Goal: Transaction & Acquisition: Purchase product/service

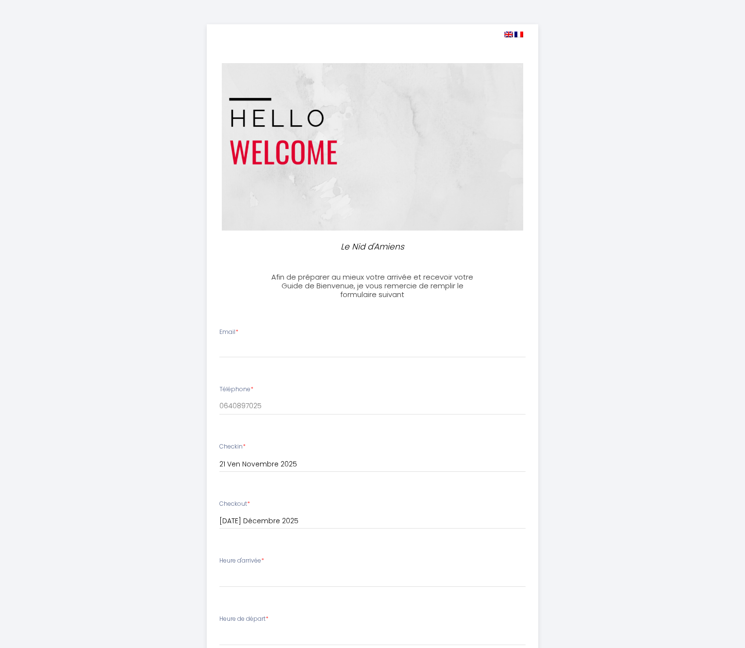
select select
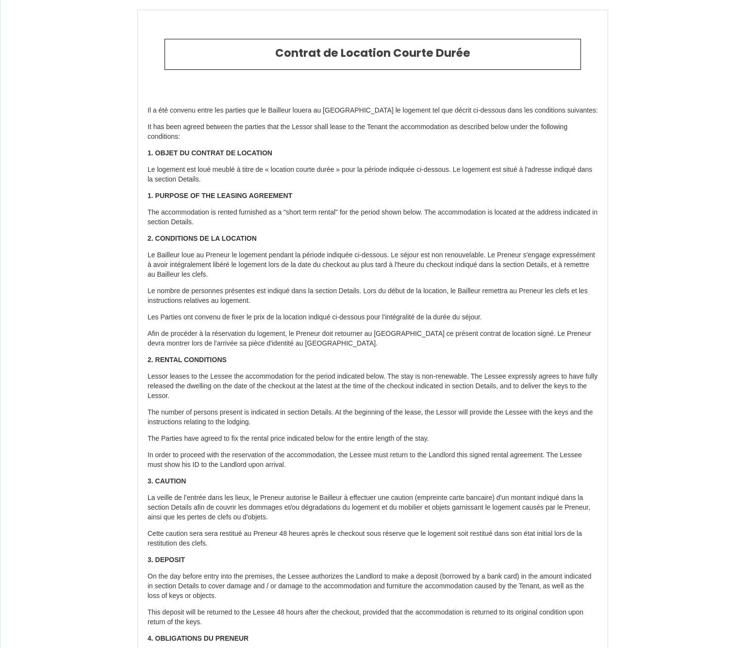
scroll to position [1610, 0]
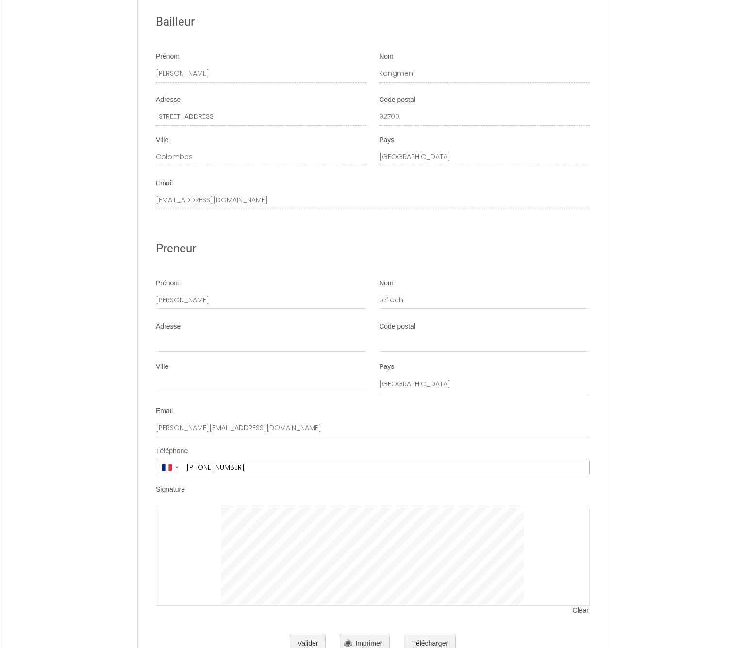
click at [386, 292] on input "Lefloch" at bounding box center [484, 300] width 211 height 17
type input "Le Floch"
type input "50 rue de la gare"
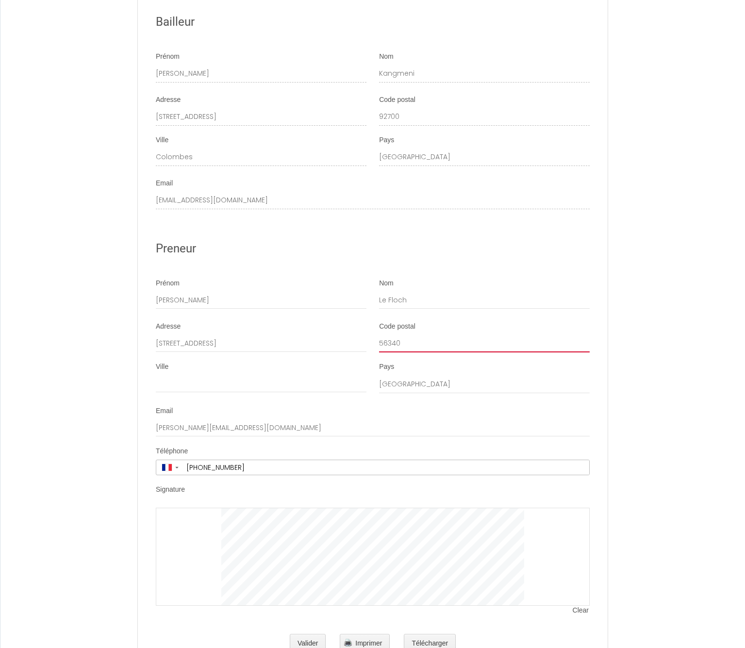
type input "56340"
type input "M"
type input "Plouharnel"
click at [576, 606] on span "Clear" at bounding box center [581, 611] width 17 height 10
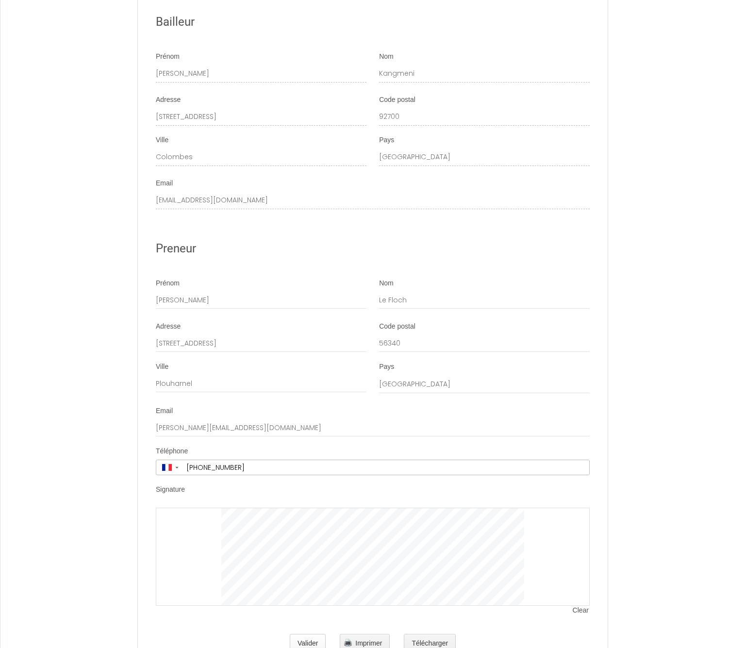
click at [304, 634] on button "Valider" at bounding box center [308, 643] width 36 height 19
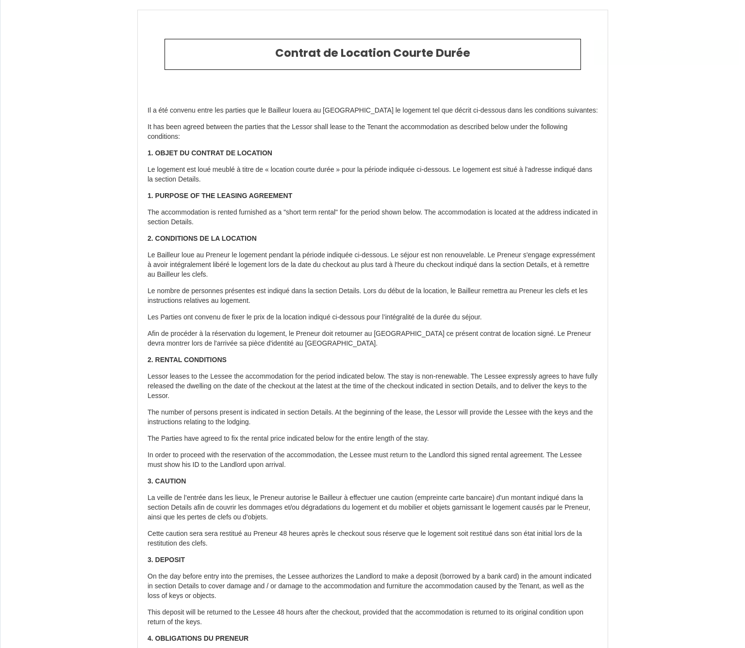
type input "23"
type input "800"
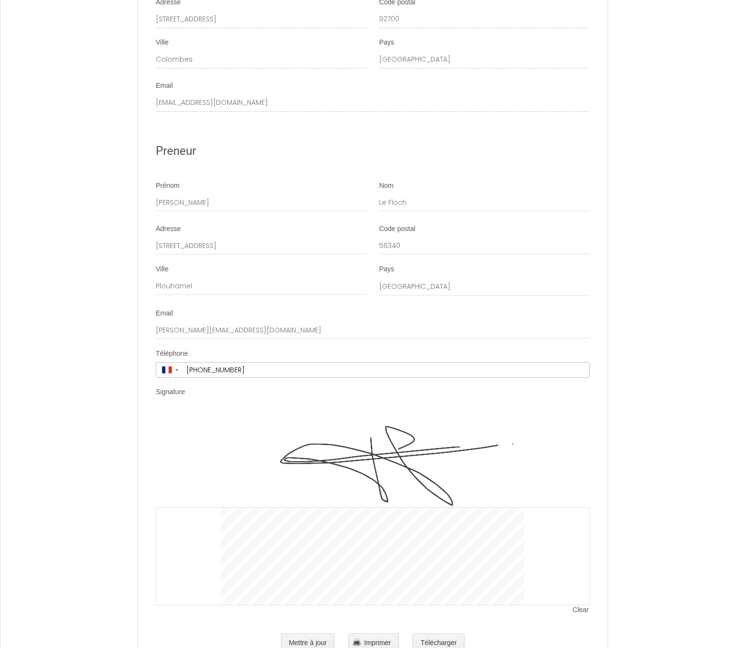
scroll to position [1707, 0]
click at [455, 634] on button "Télécharger" at bounding box center [439, 643] width 52 height 19
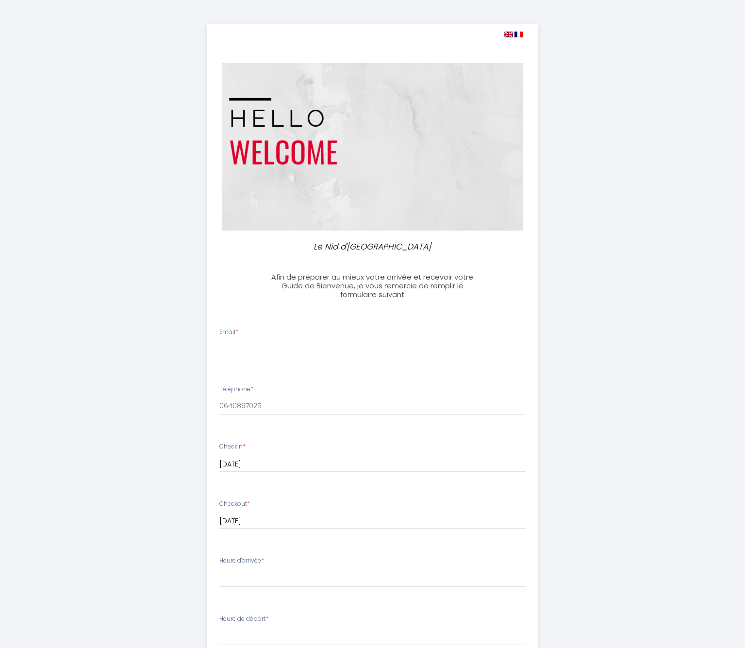
select select
type input "[PERSON_NAME][EMAIL_ADDRESS][DOMAIN_NAME]"
click at [199, 382] on div "Le Nid d'Amiens Afin de préparer au mieux votre arrivée et recevoir votre Guide…" at bounding box center [372, 463] width 497 height 926
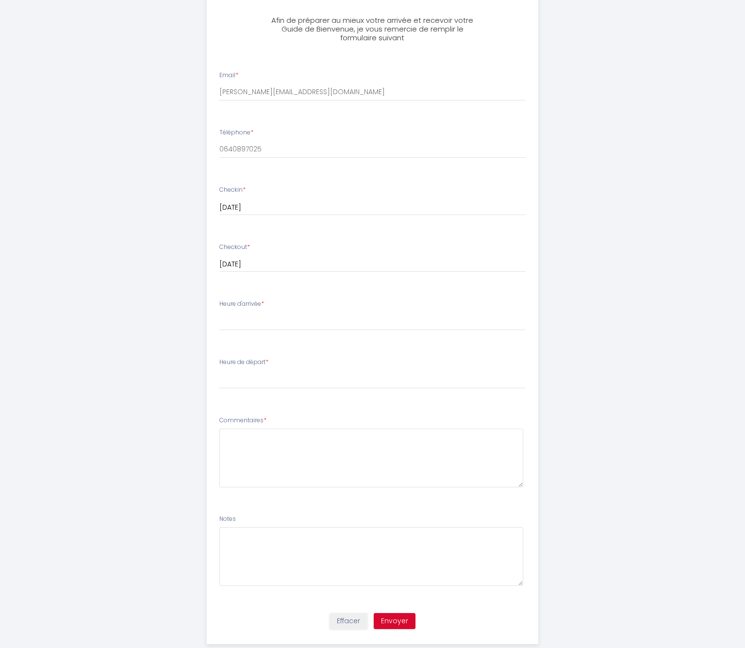
scroll to position [257, 0]
select select "15:00"
select select "11:00"
click at [151, 398] on div "Le Nid d'Amiens Afin de préparer au mieux votre arrivée et recevoir votre Guide…" at bounding box center [372, 206] width 497 height 926
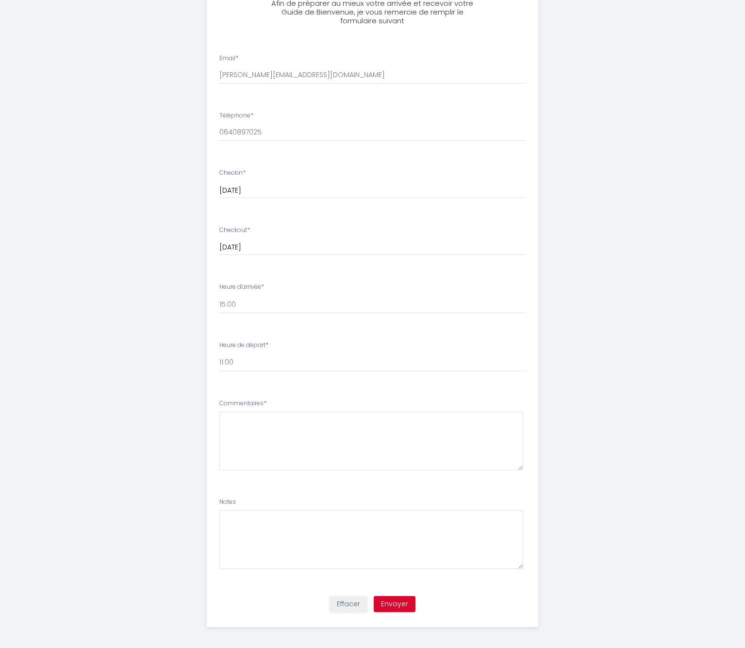
scroll to position [273, 0]
click at [278, 436] on textarea at bounding box center [372, 441] width 304 height 59
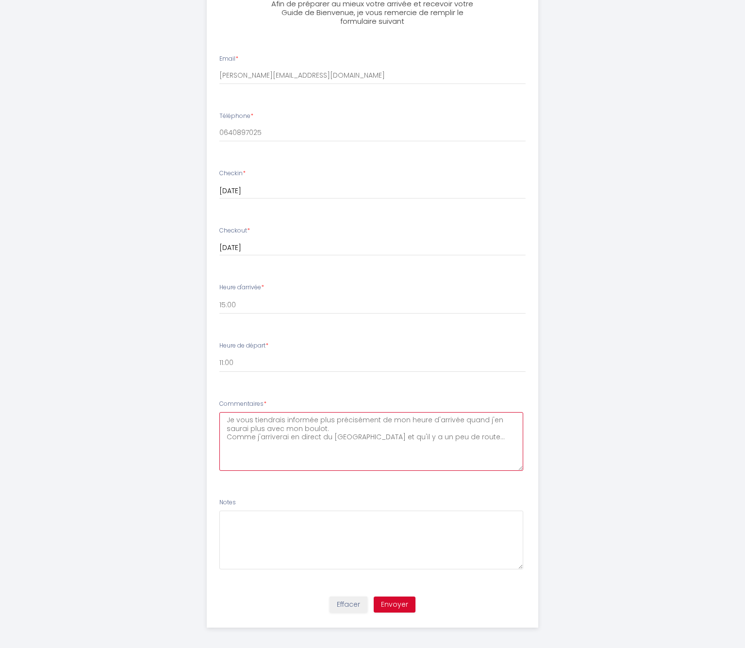
type textarea "Je vous tiendrais informée plus précisément de mon heure d'arrivée quand j'en s…"
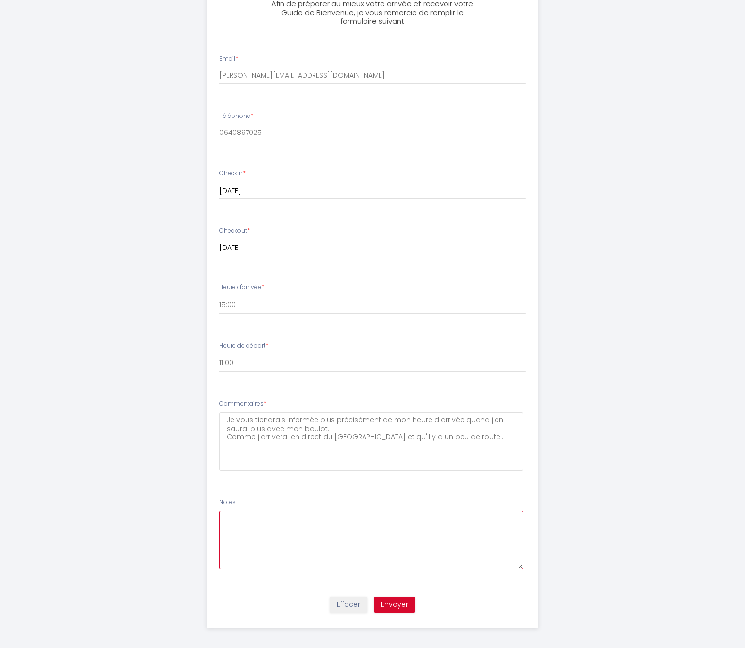
click at [281, 532] on textarea at bounding box center [372, 540] width 304 height 59
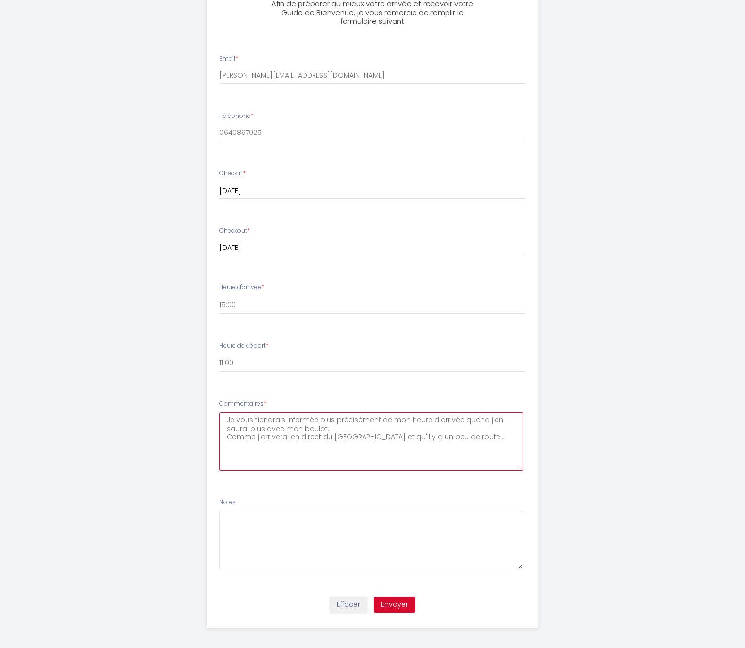
click at [288, 451] on textarea "Je vous tiendrais informée plus précisément de mon heure d'arrivée quand j'en s…" at bounding box center [372, 441] width 304 height 59
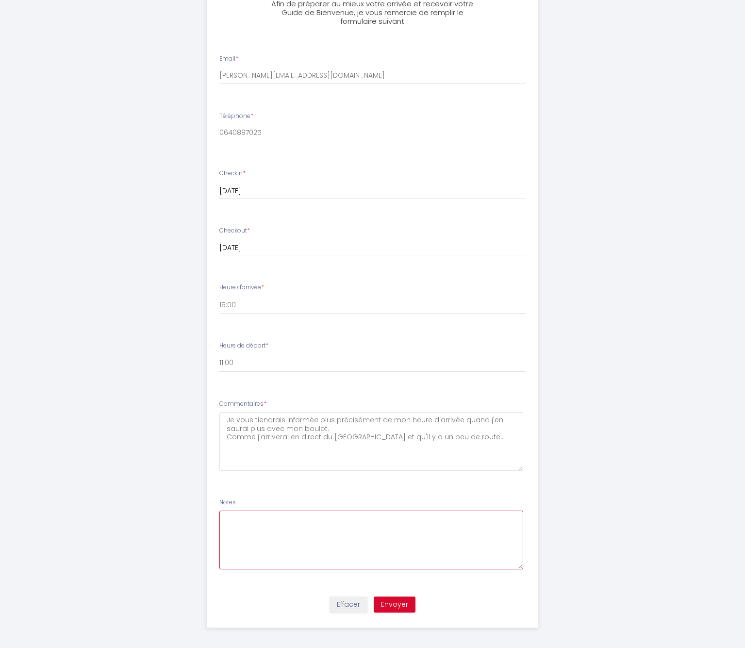
click at [279, 540] on textarea at bounding box center [372, 540] width 304 height 59
click at [353, 513] on textarea "Y a t'il un sèche cheveux dans le logement? Les linges de lit et toilettes sont…" at bounding box center [372, 540] width 304 height 59
click at [365, 536] on textarea "Y a t'il un sèche cheveux dans la salle de bain? Les linges de lit et toilettes…" at bounding box center [372, 540] width 304 height 59
click at [363, 541] on textarea "Y a t'il un sèche cheveux dans la salle de bain? Les linges de lit et toilettes…" at bounding box center [372, 540] width 304 height 59
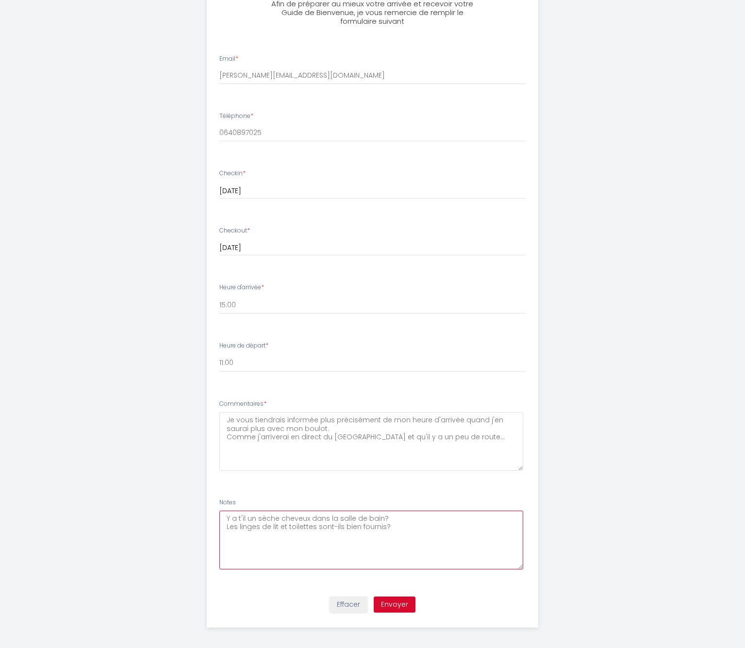
type textarea "Y a t'il un sèche cheveux dans la salle de bain? Les linges de lit et toilettes…"
click at [399, 604] on button "Envoyer" at bounding box center [395, 605] width 42 height 17
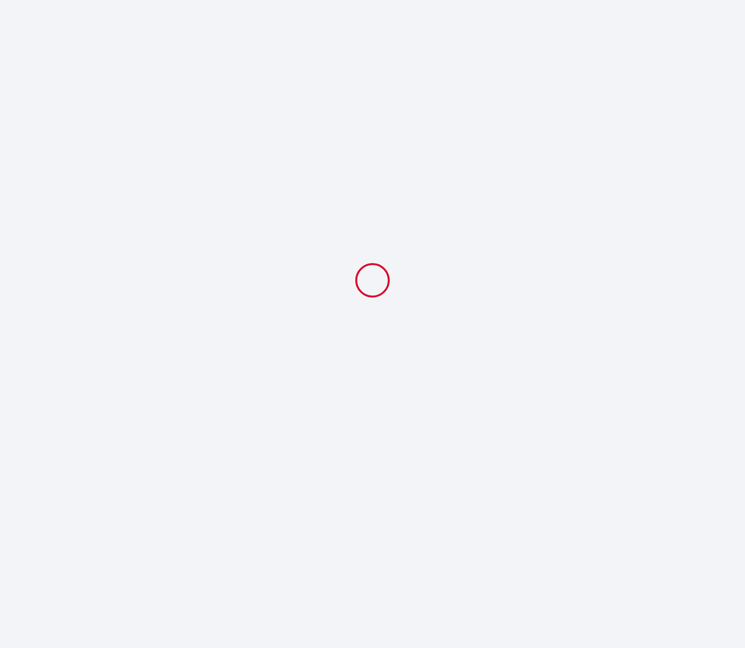
scroll to position [0, 0]
select select "11:00"
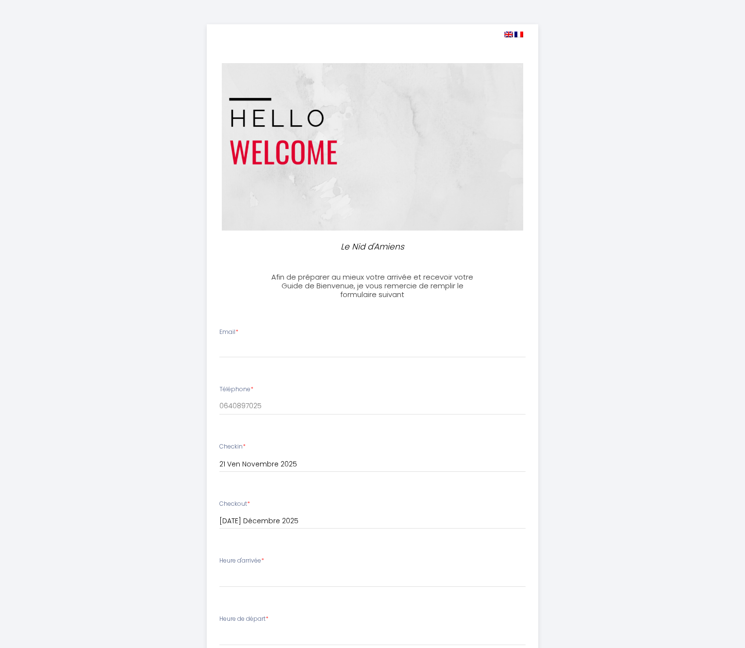
select select
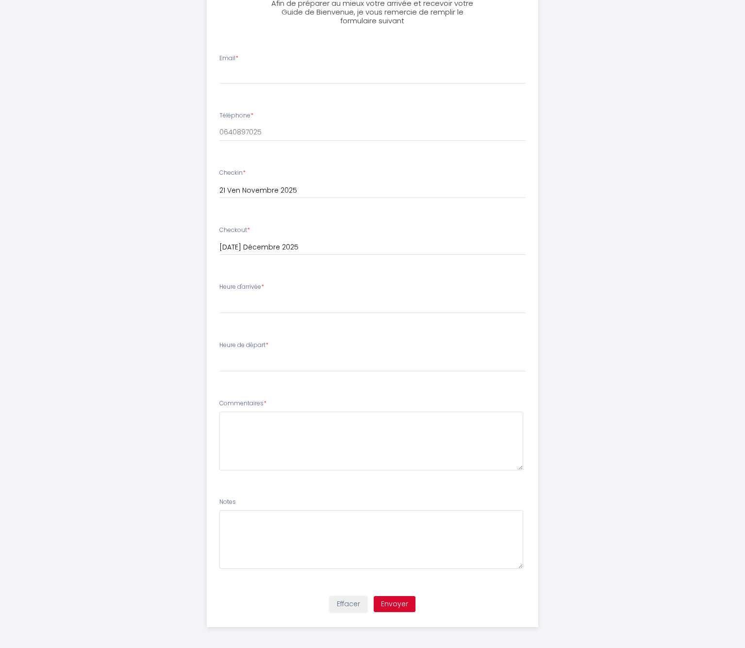
scroll to position [273, 0]
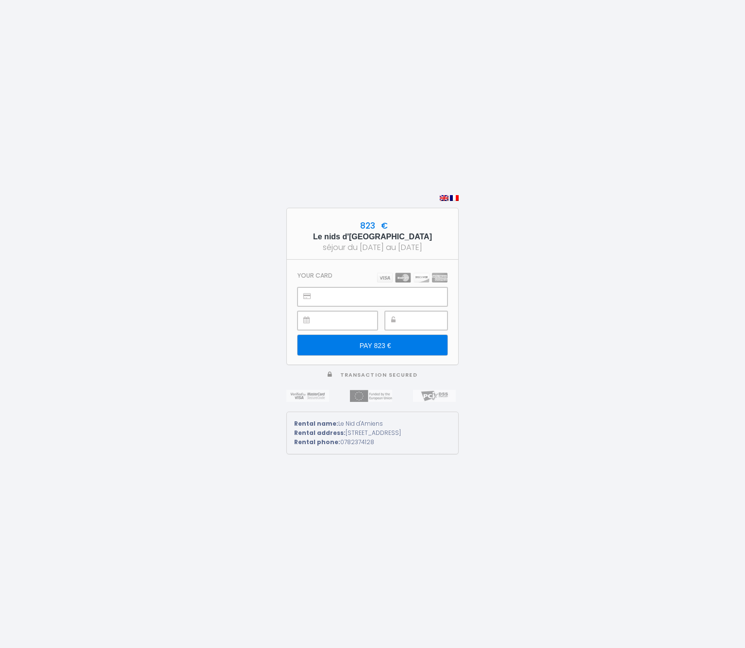
click at [543, 290] on div "823 € Le nids d'[GEOGRAPHIC_DATA] séjour du [DATE] au [DATE] Your card PAY 823 …" at bounding box center [372, 324] width 745 height 648
click at [379, 350] on input "PAY 823 €" at bounding box center [373, 345] width 150 height 20
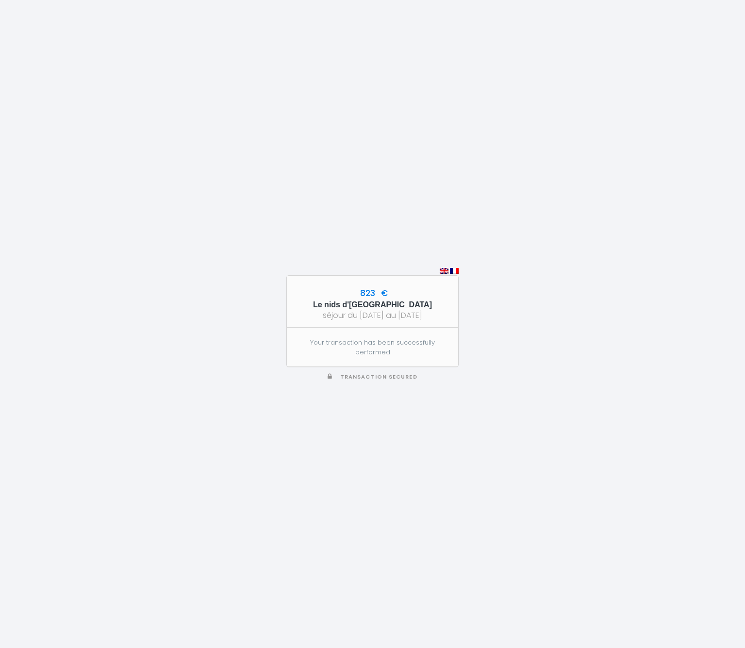
click at [238, 100] on div "823 € Le nids d'[GEOGRAPHIC_DATA] séjour du [DATE] au [DATE] Your transaction h…" at bounding box center [372, 324] width 745 height 648
